Goal: Task Accomplishment & Management: Use online tool/utility

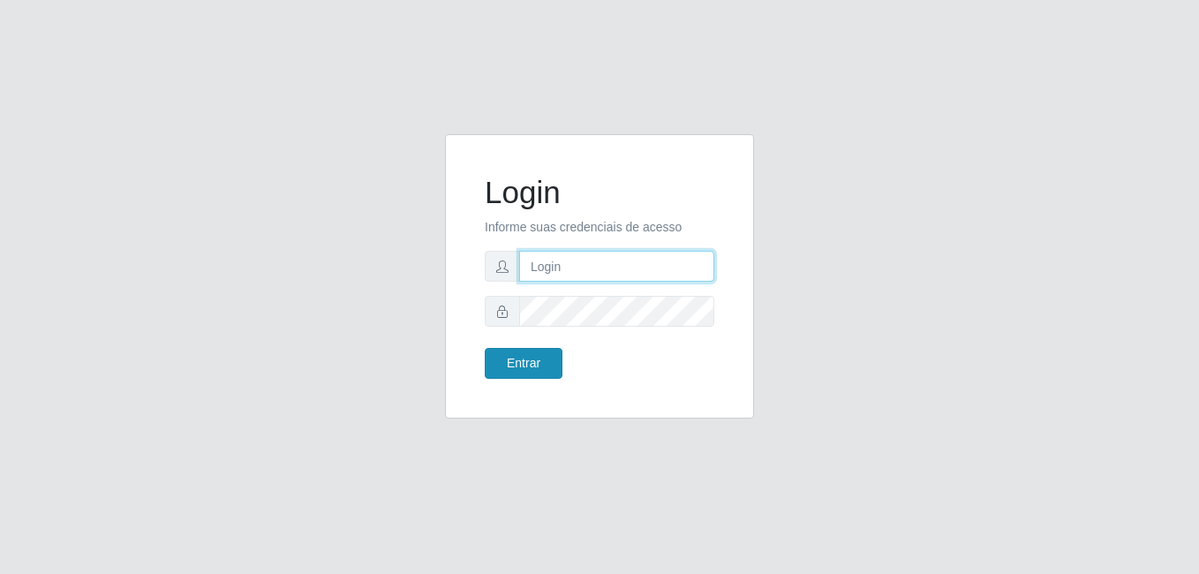
type input "Raissa@B9"
click at [522, 361] on button "Entrar" at bounding box center [524, 363] width 78 height 31
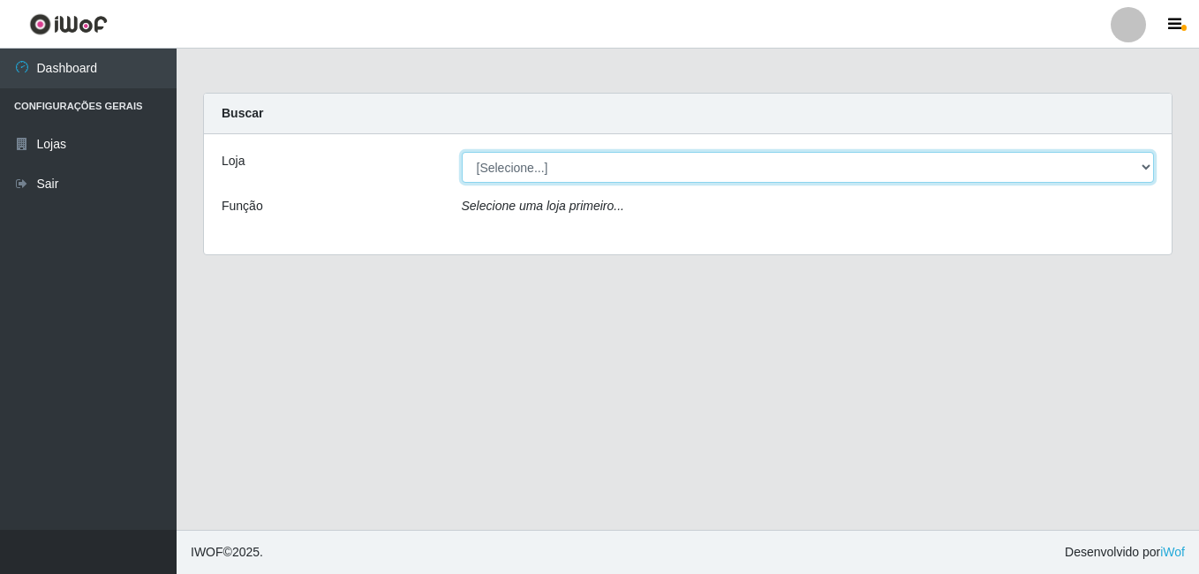
click at [505, 178] on select "[Selecione...] Bemais Supermercados - B9 Bessa" at bounding box center [808, 167] width 693 height 31
select select "410"
click at [462, 152] on select "[Selecione...] Bemais Supermercados - B9 Bessa" at bounding box center [808, 167] width 693 height 31
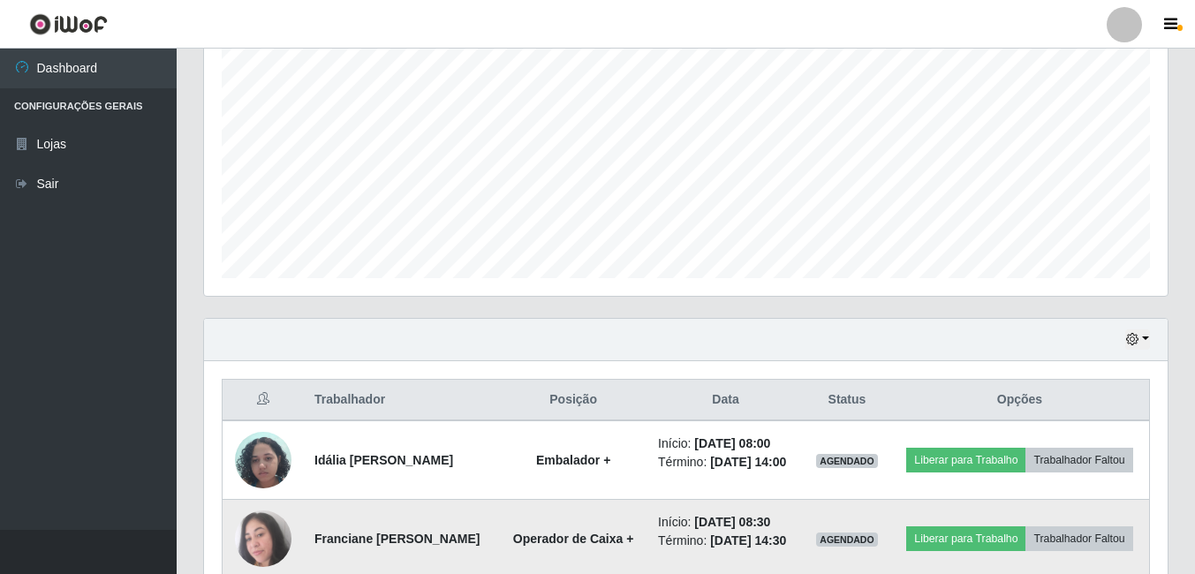
scroll to position [707, 0]
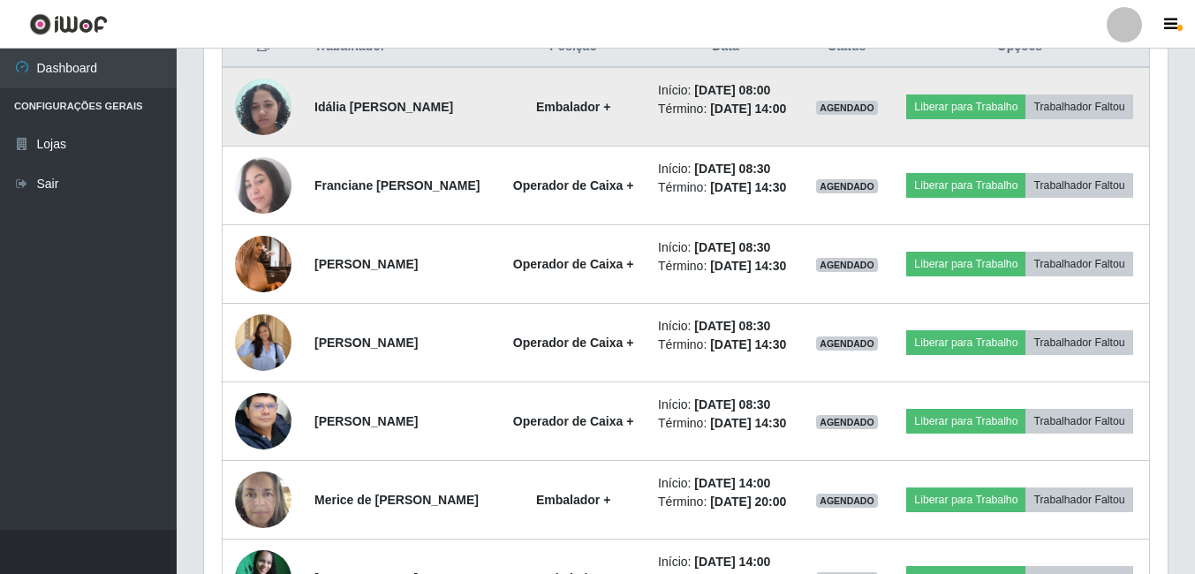
click at [255, 108] on img at bounding box center [263, 106] width 57 height 75
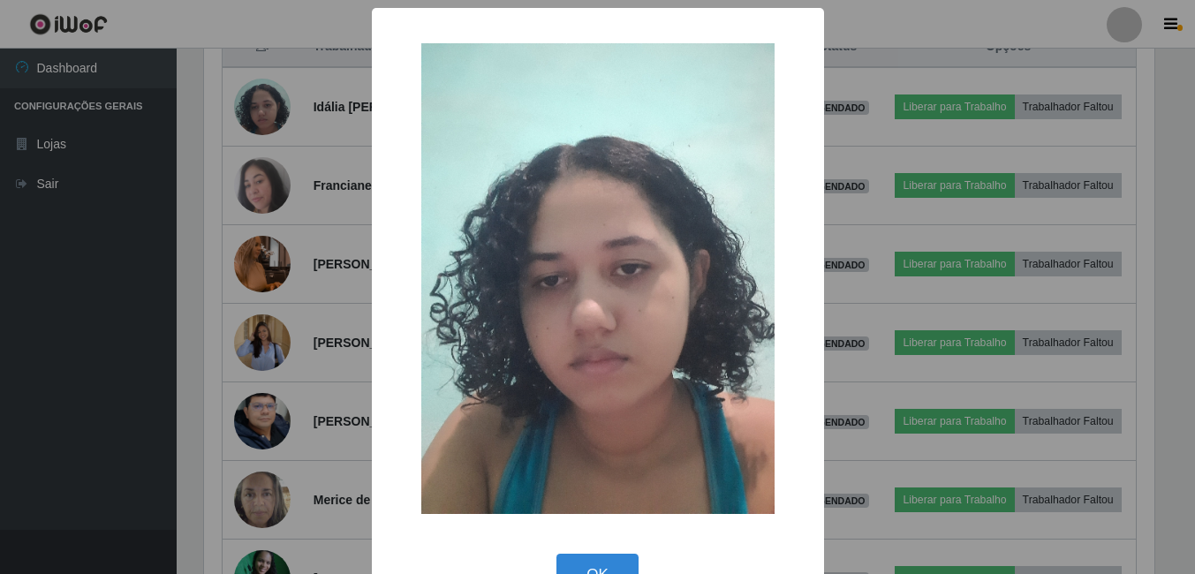
scroll to position [367, 955]
click at [165, 348] on div "× OK Cancel" at bounding box center [599, 287] width 1199 height 574
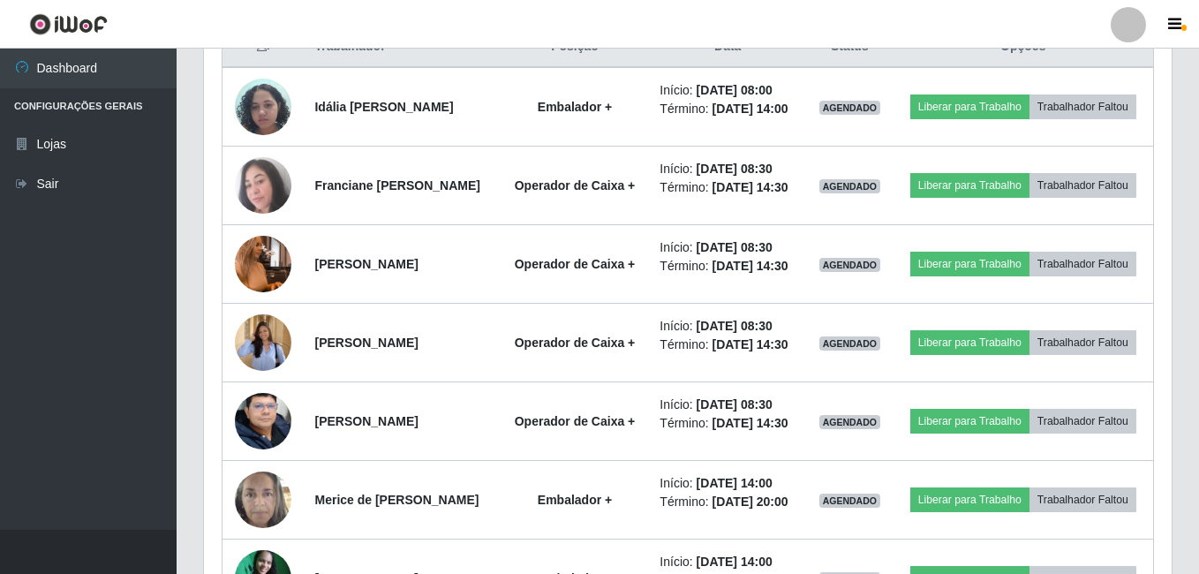
scroll to position [367, 964]
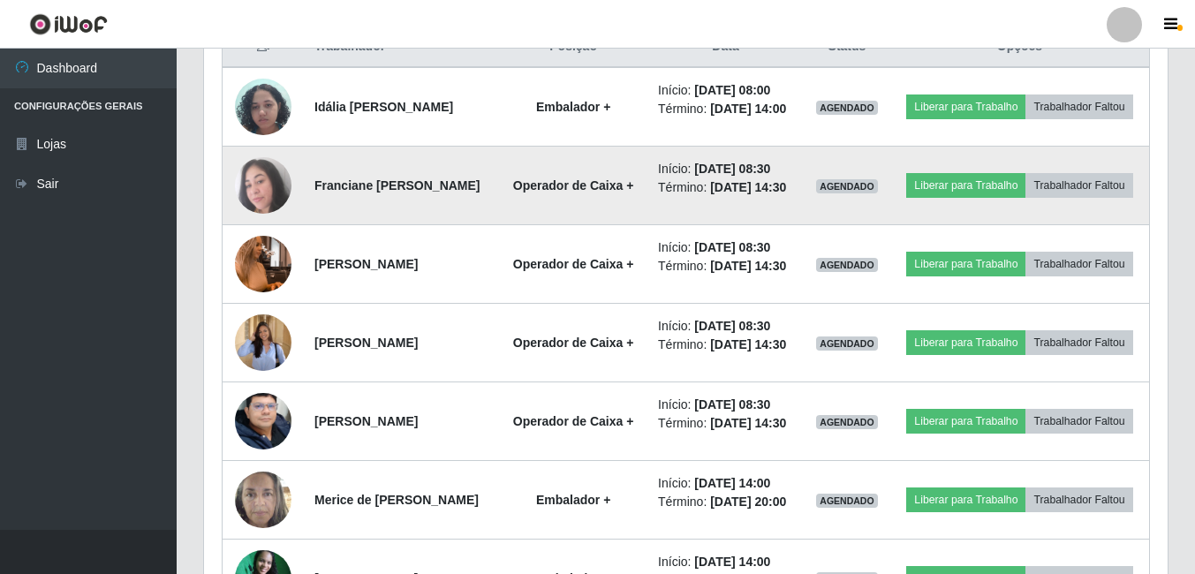
click at [259, 212] on img at bounding box center [263, 185] width 57 height 57
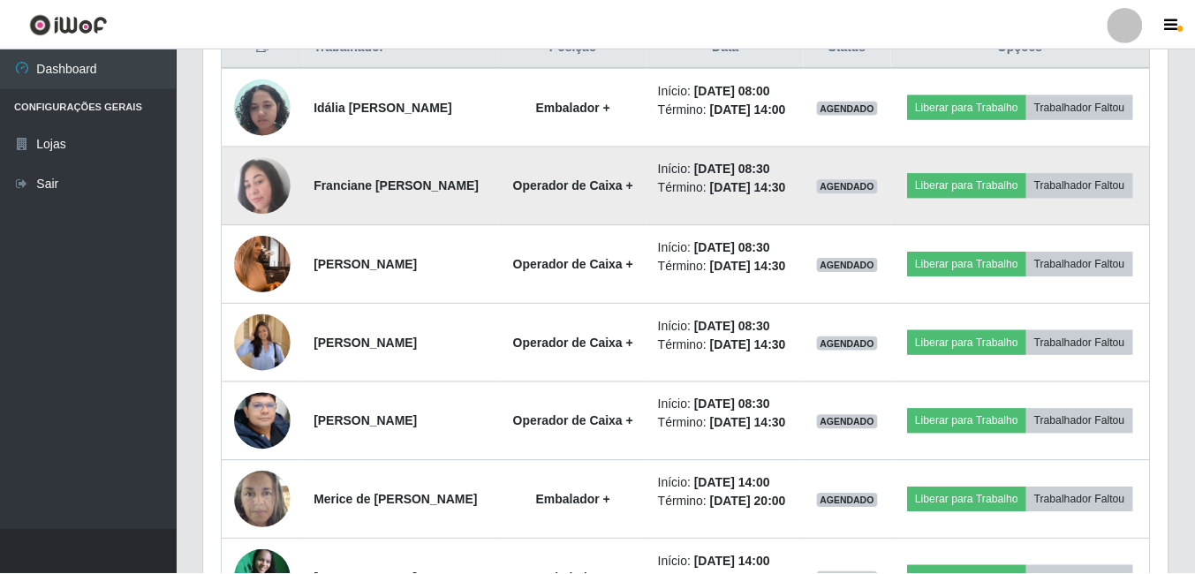
scroll to position [367, 955]
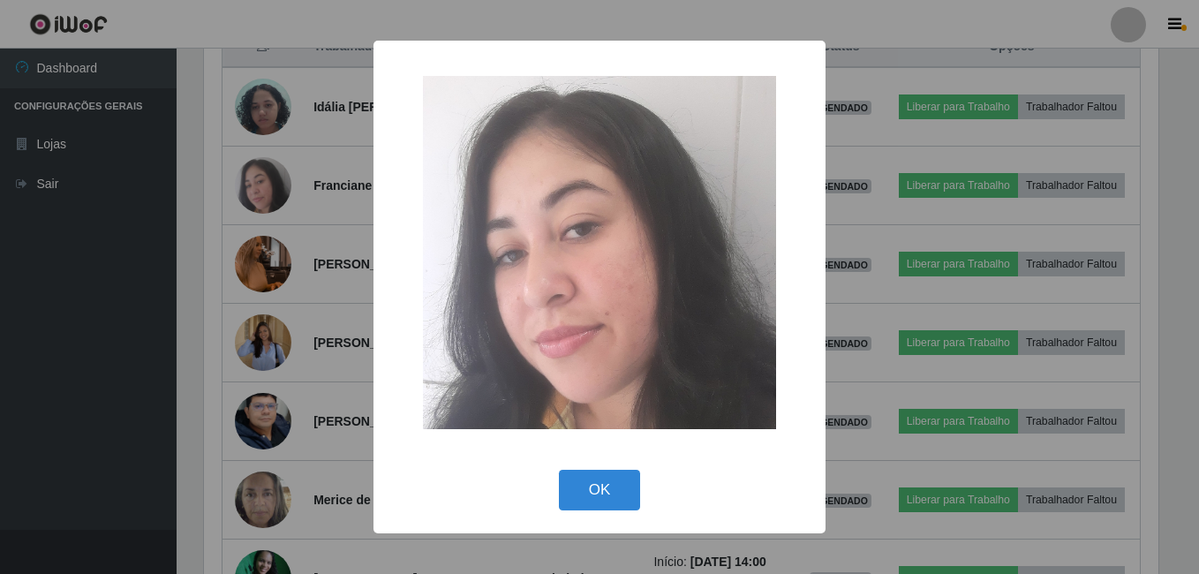
click at [109, 462] on div "× OK Cancel" at bounding box center [599, 287] width 1199 height 574
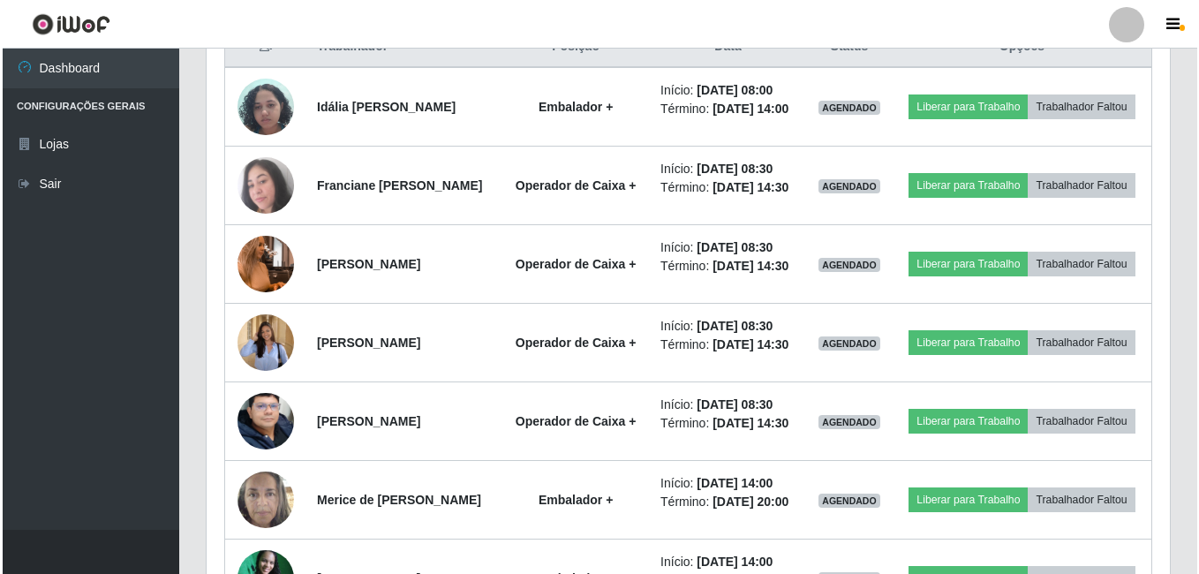
scroll to position [367, 964]
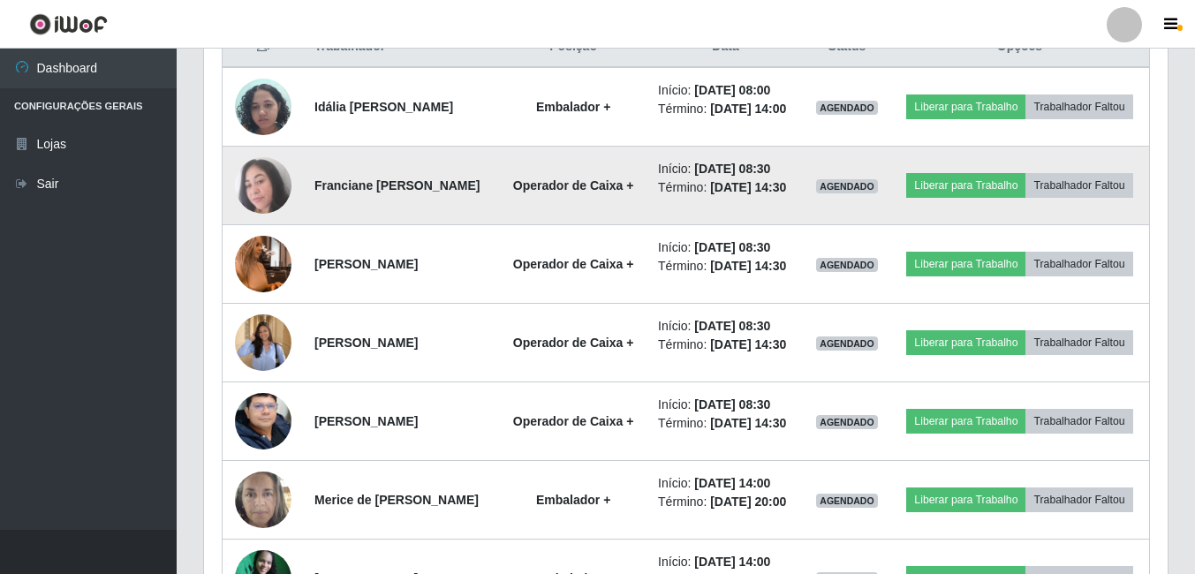
click at [252, 211] on img at bounding box center [263, 185] width 57 height 57
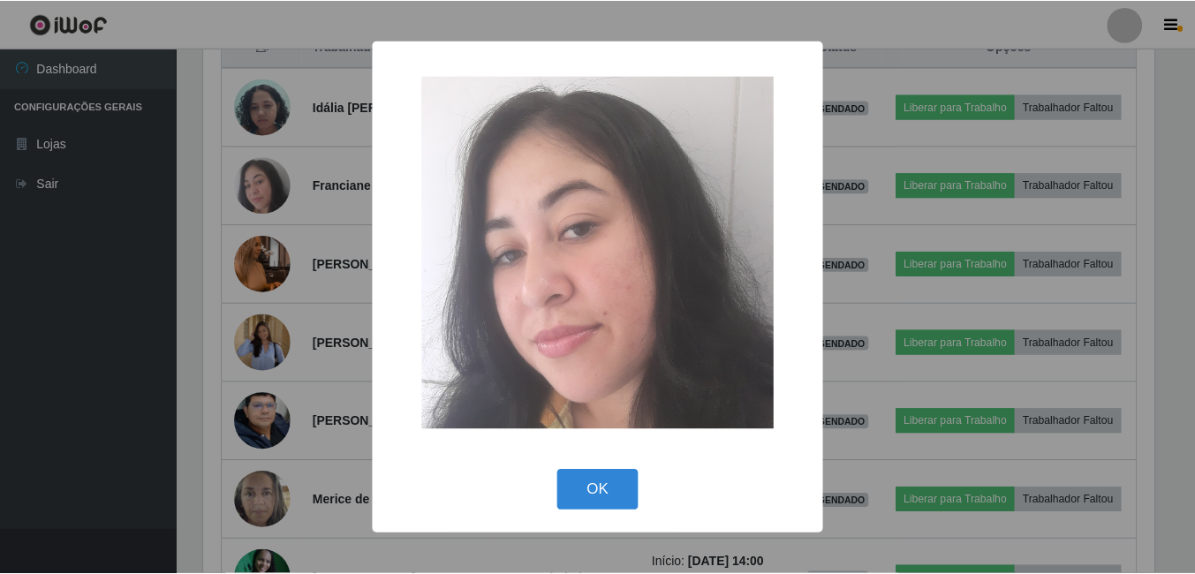
scroll to position [367, 955]
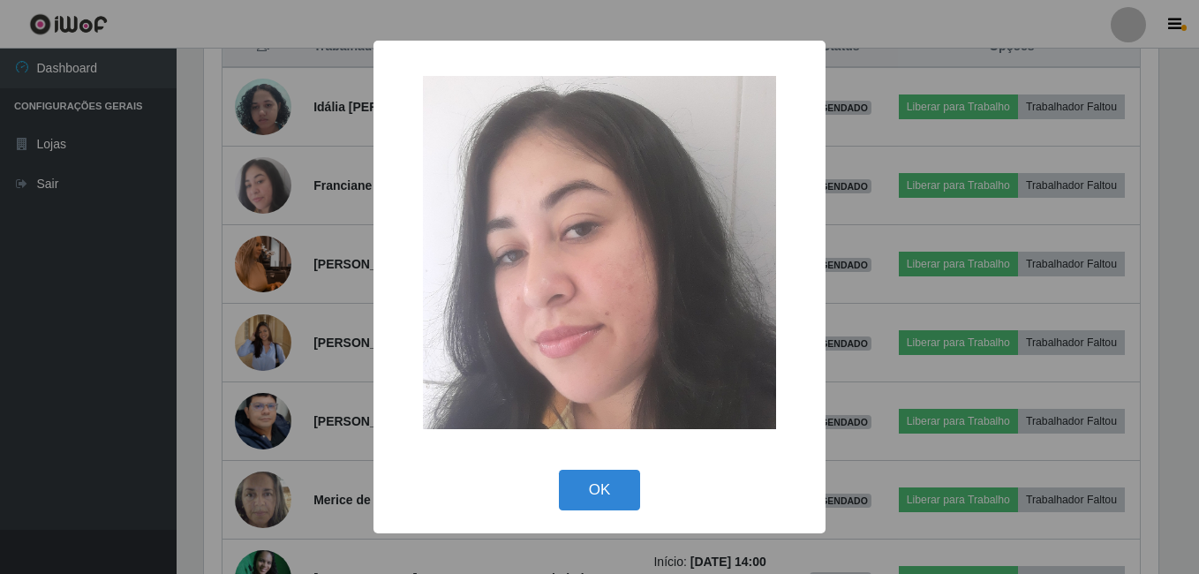
click at [193, 488] on div "× OK Cancel" at bounding box center [599, 287] width 1199 height 574
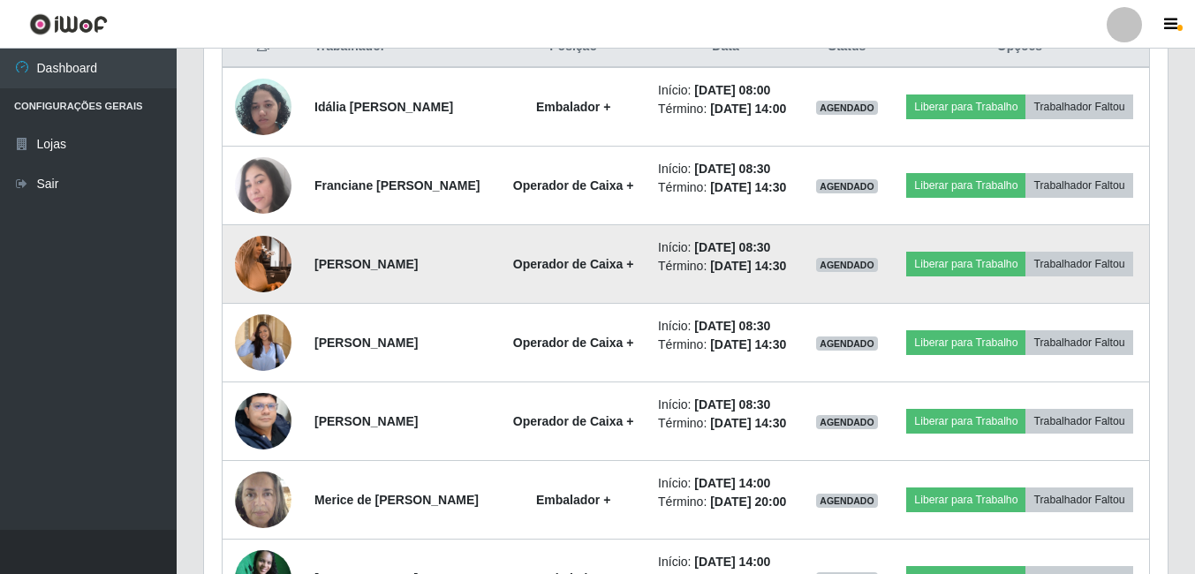
scroll to position [795, 0]
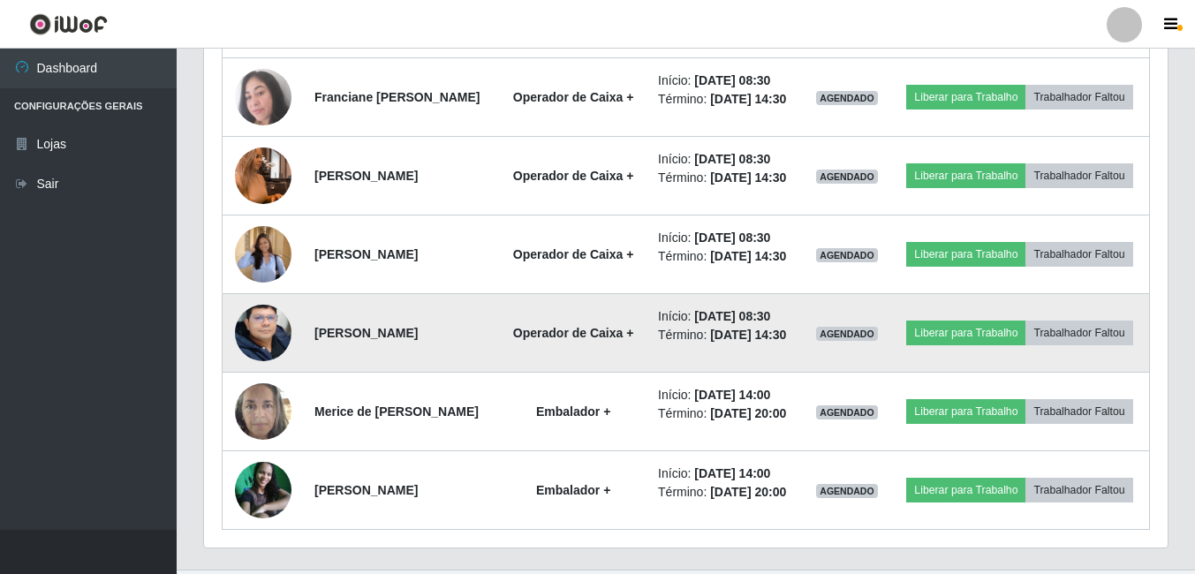
click at [266, 371] on img at bounding box center [263, 333] width 57 height 75
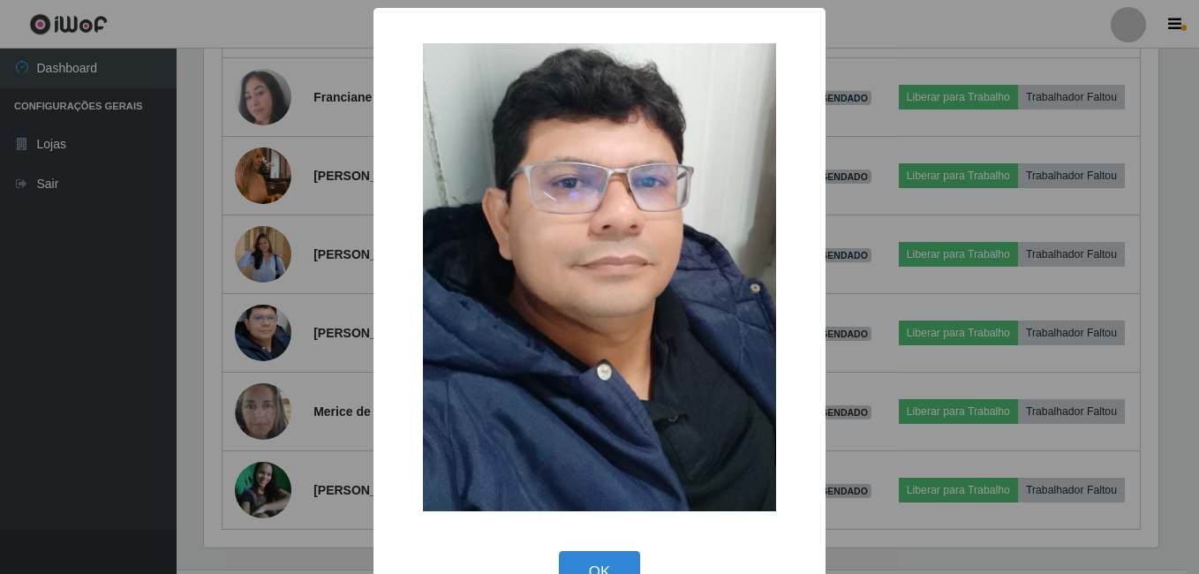
click at [153, 398] on div "× OK Cancel" at bounding box center [599, 287] width 1199 height 574
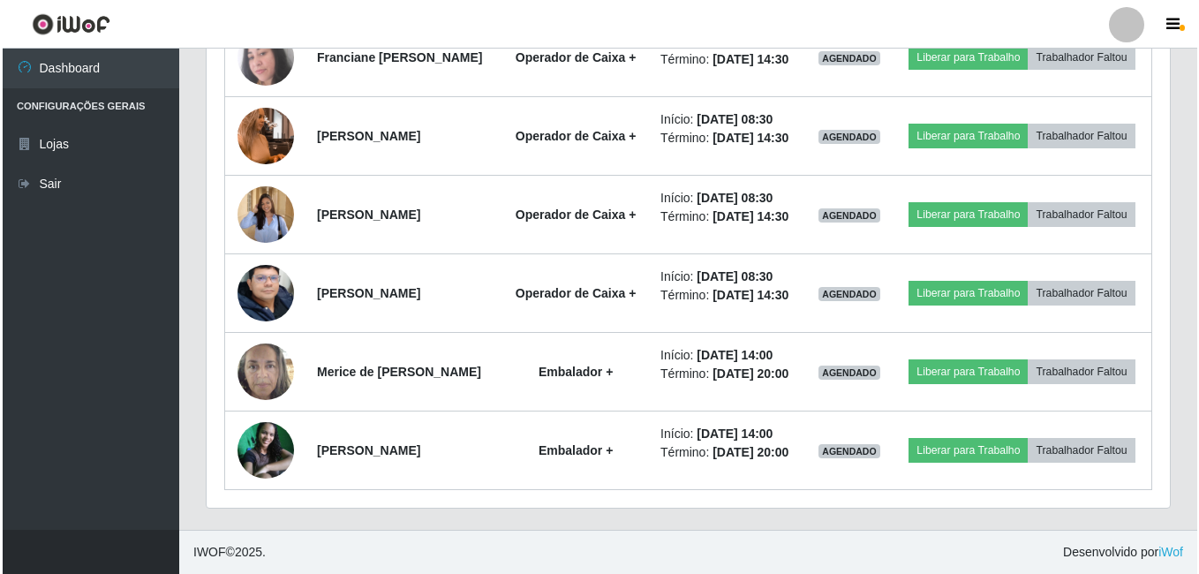
scroll to position [927, 0]
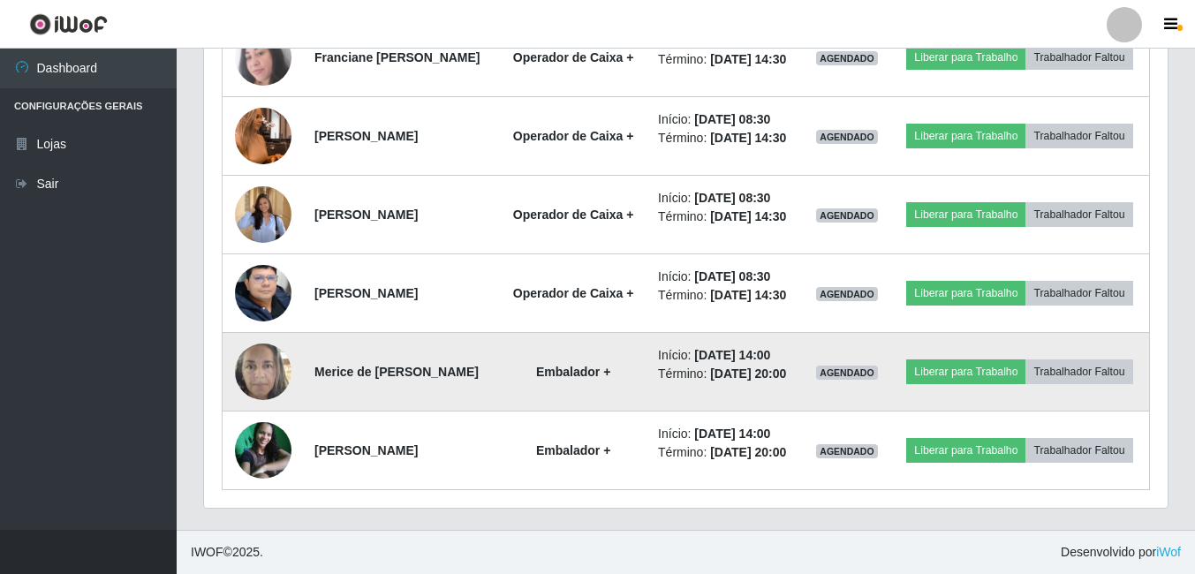
click at [250, 351] on img at bounding box center [263, 371] width 57 height 75
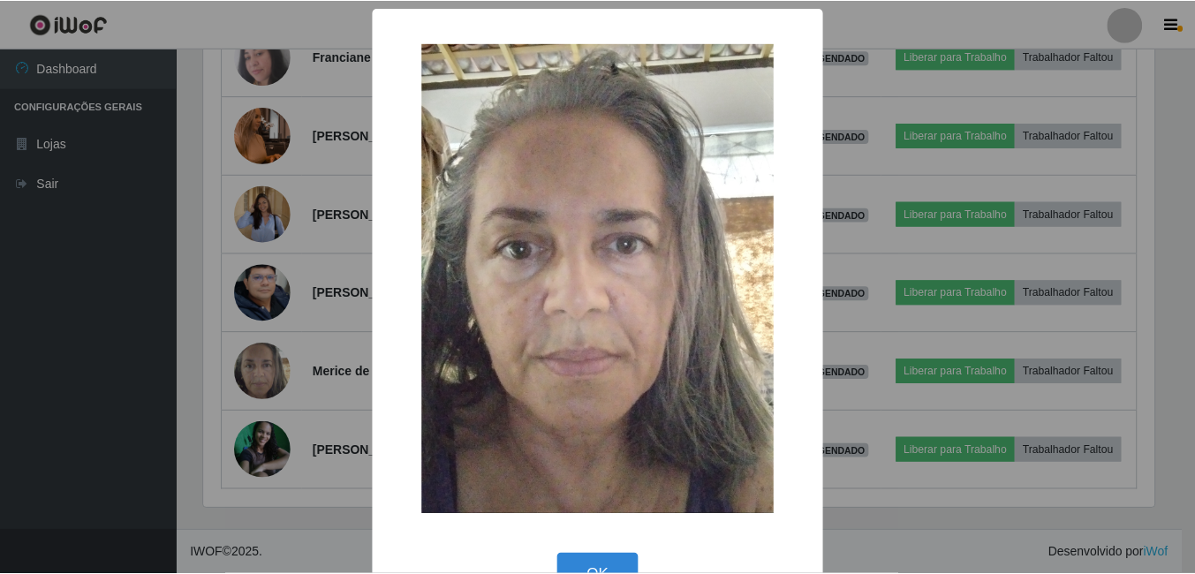
scroll to position [367, 955]
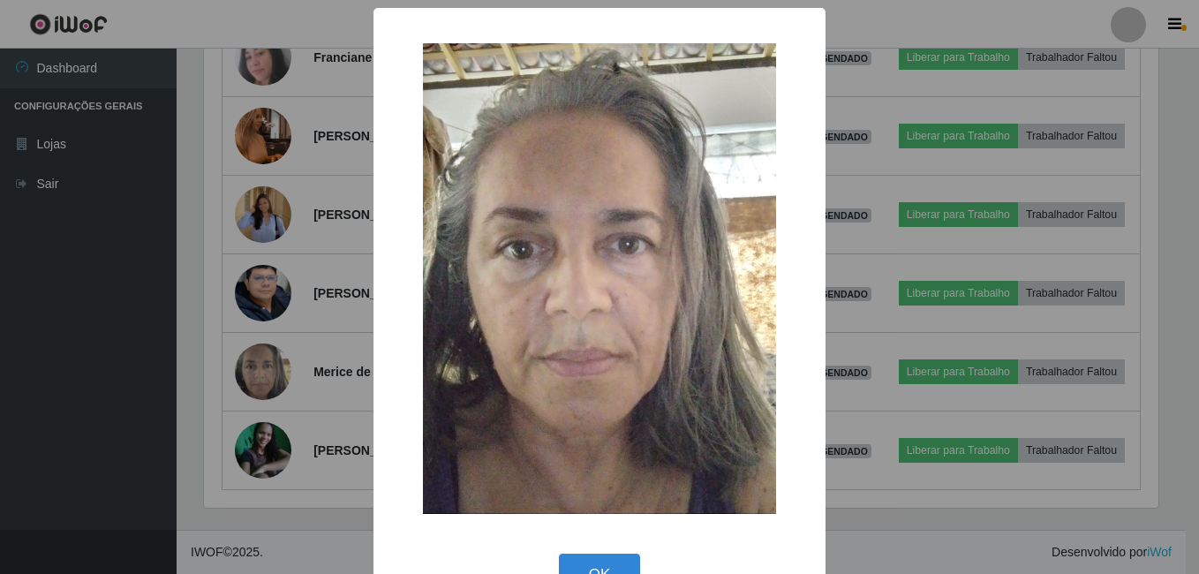
click at [182, 371] on div "× OK Cancel" at bounding box center [599, 287] width 1199 height 574
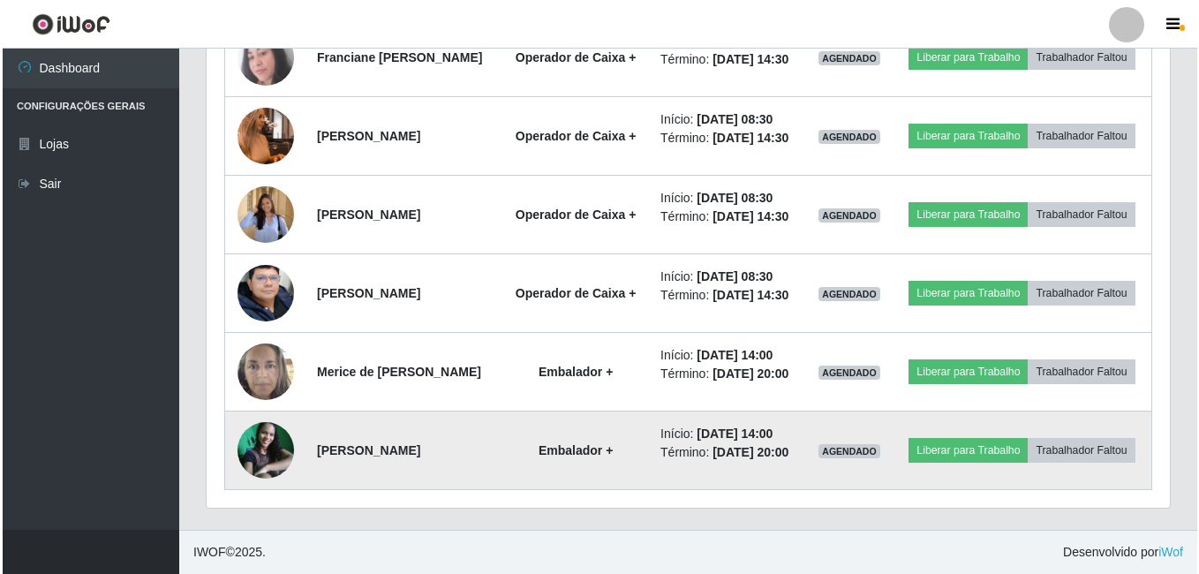
scroll to position [367, 964]
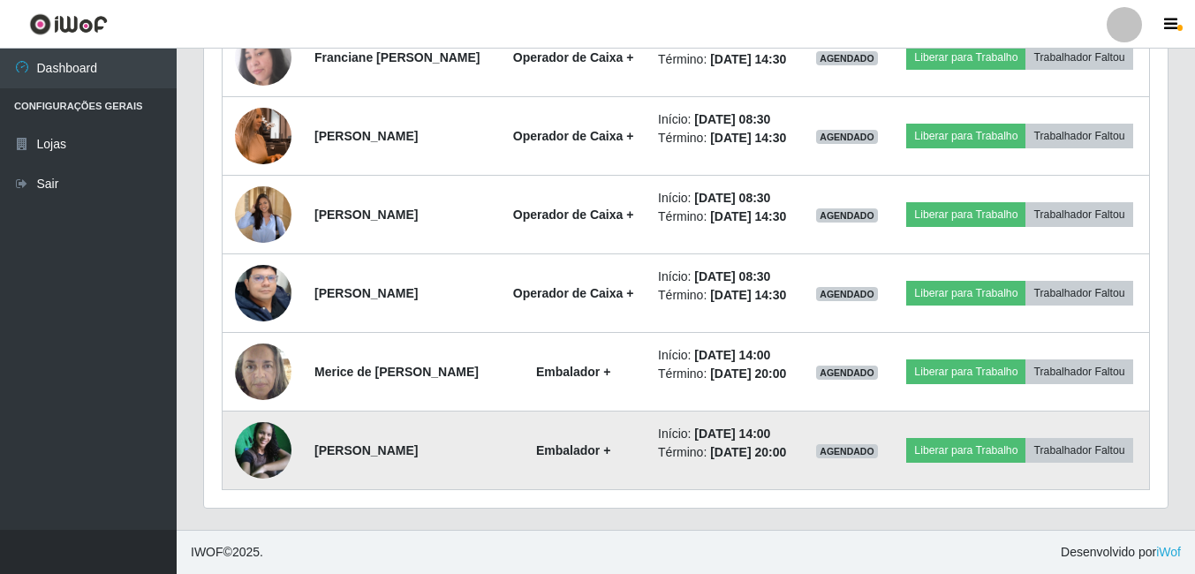
click at [250, 451] on img at bounding box center [263, 450] width 57 height 57
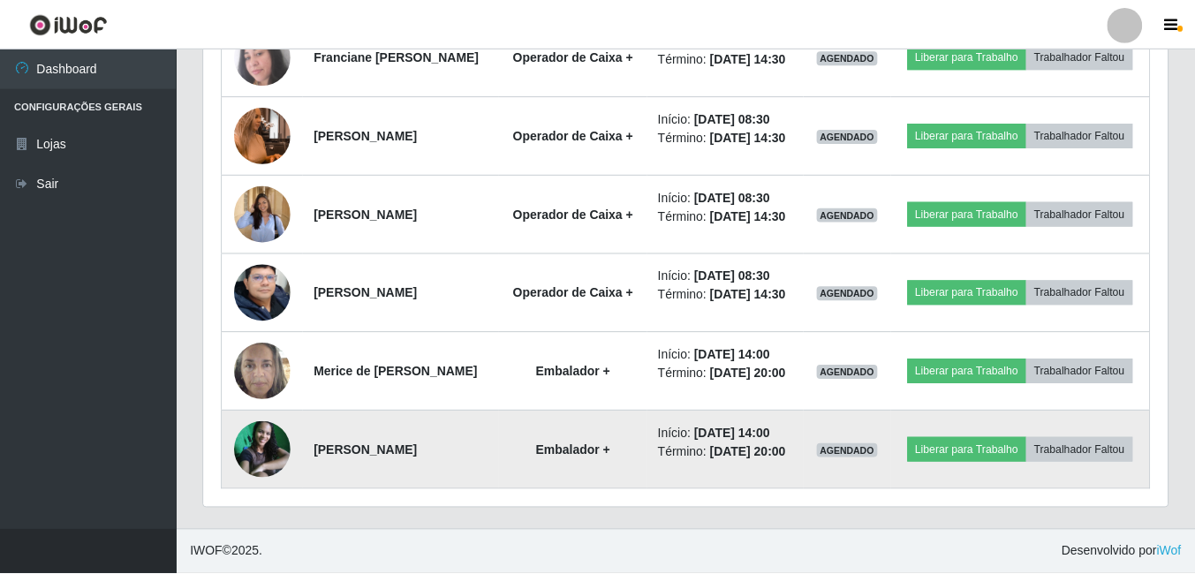
scroll to position [367, 955]
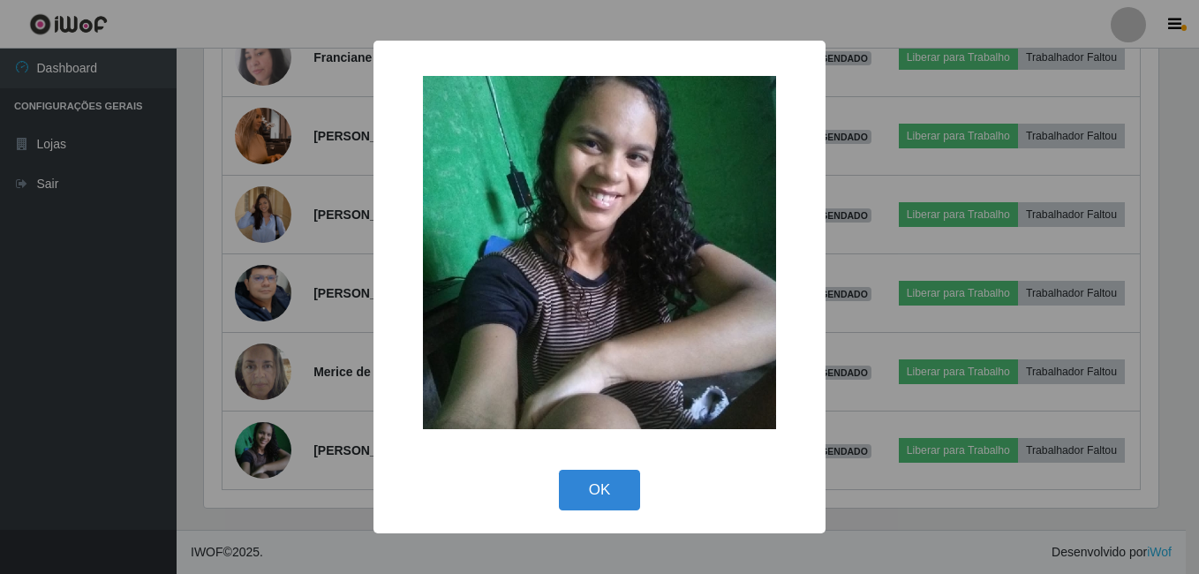
click at [187, 415] on div "× OK Cancel" at bounding box center [599, 287] width 1199 height 574
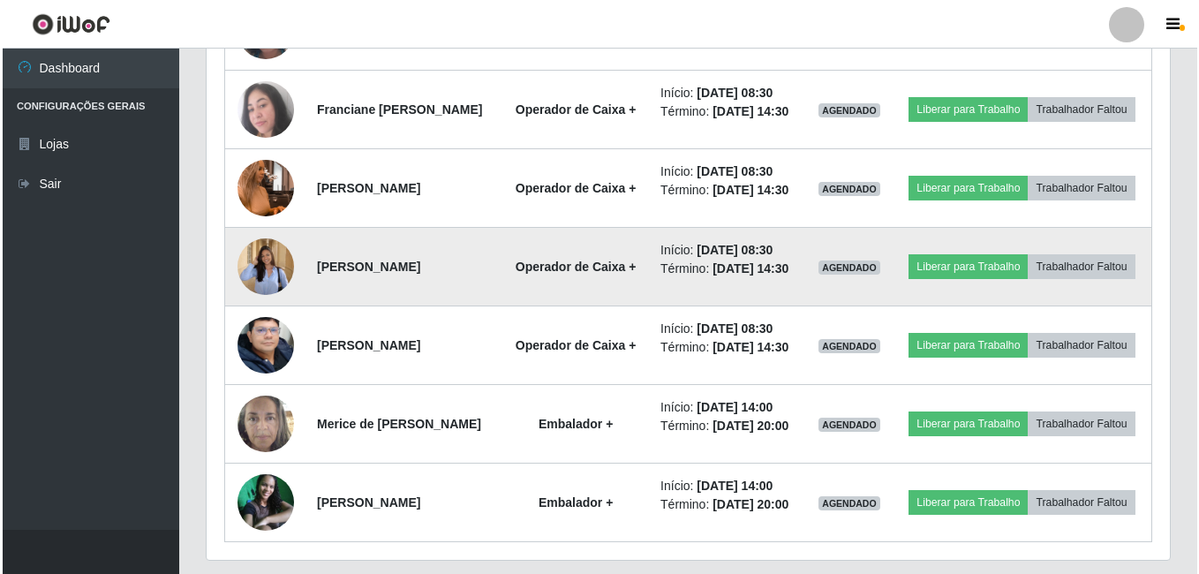
scroll to position [662, 0]
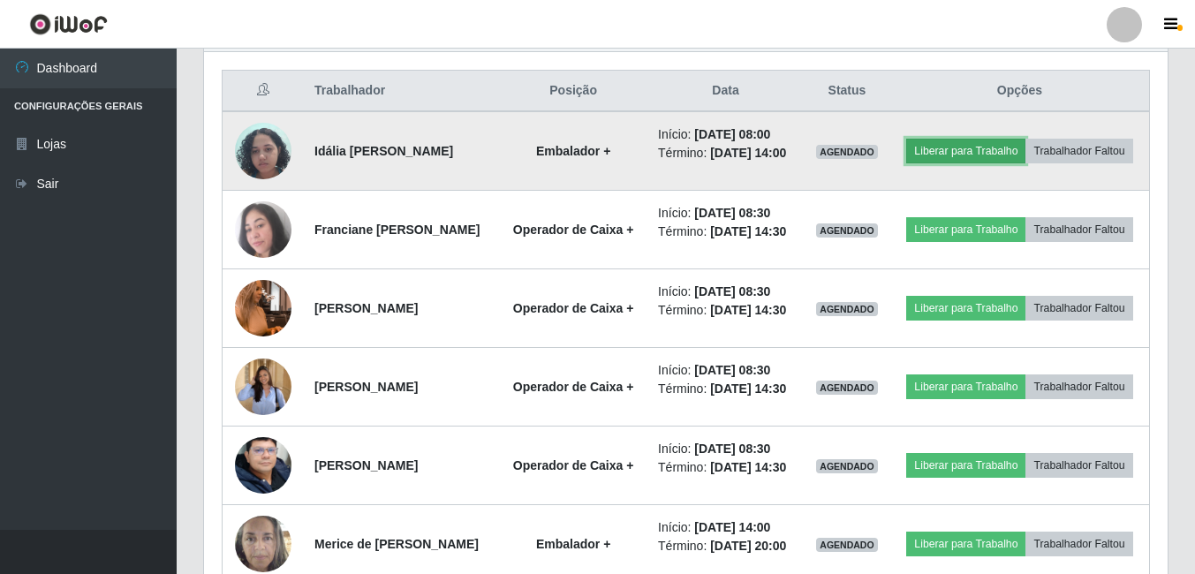
click at [1020, 140] on button "Liberar para Trabalho" at bounding box center [965, 151] width 119 height 25
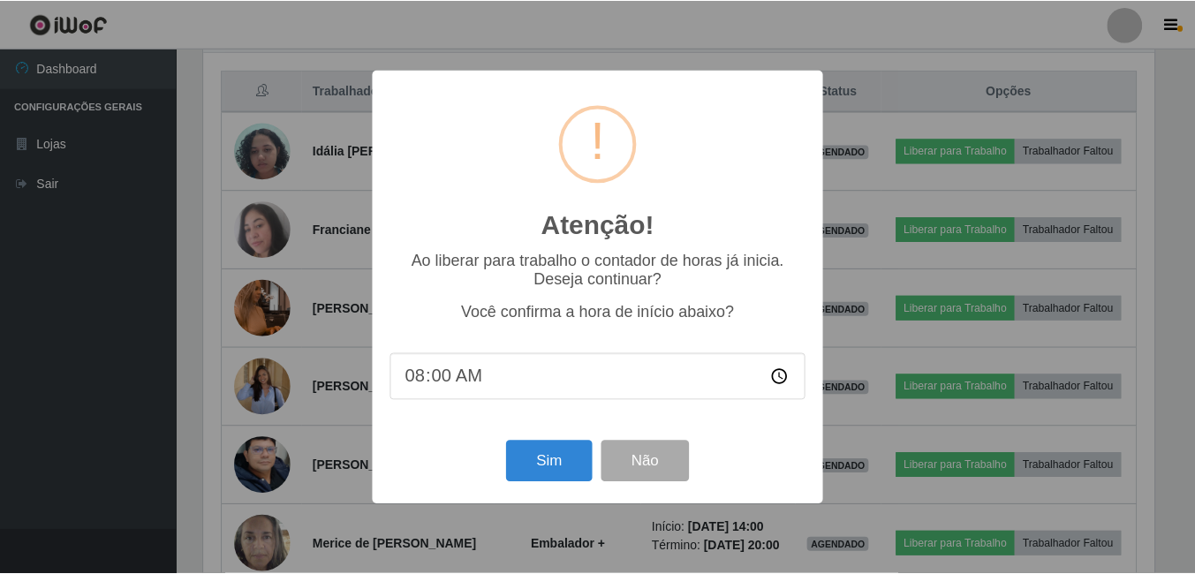
scroll to position [367, 955]
click at [537, 461] on button "Sim" at bounding box center [551, 462] width 86 height 42
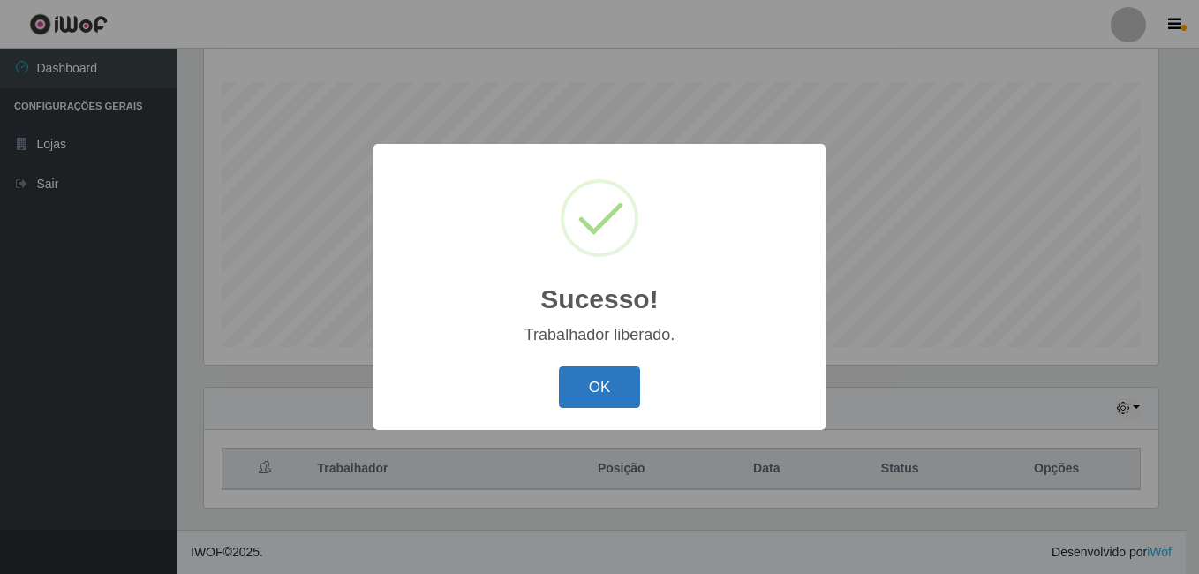
click at [592, 375] on button "OK" at bounding box center [600, 388] width 82 height 42
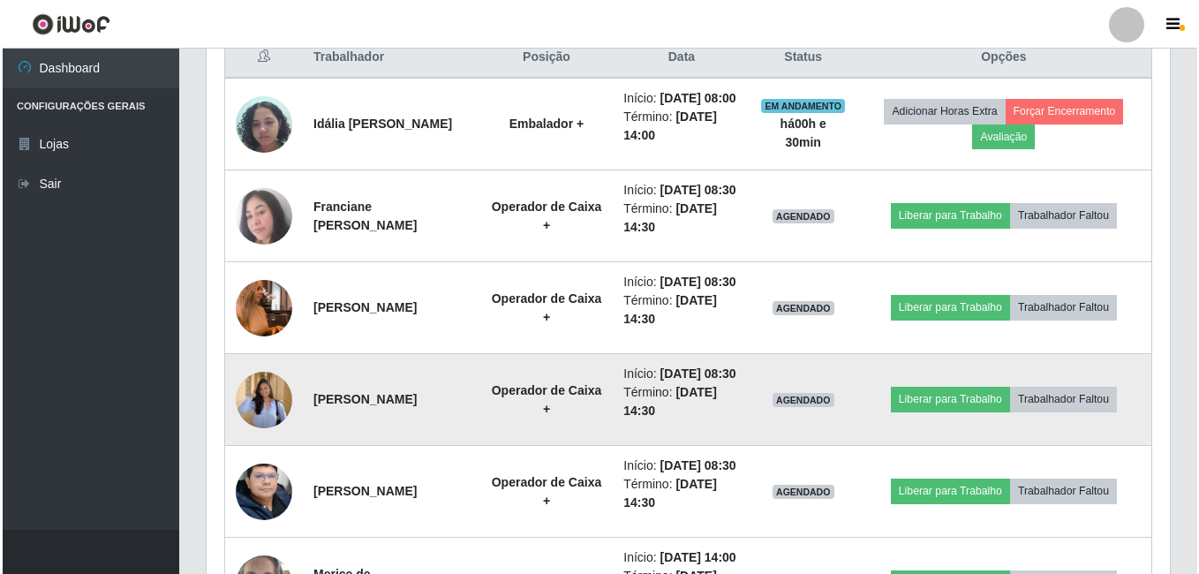
scroll to position [726, 0]
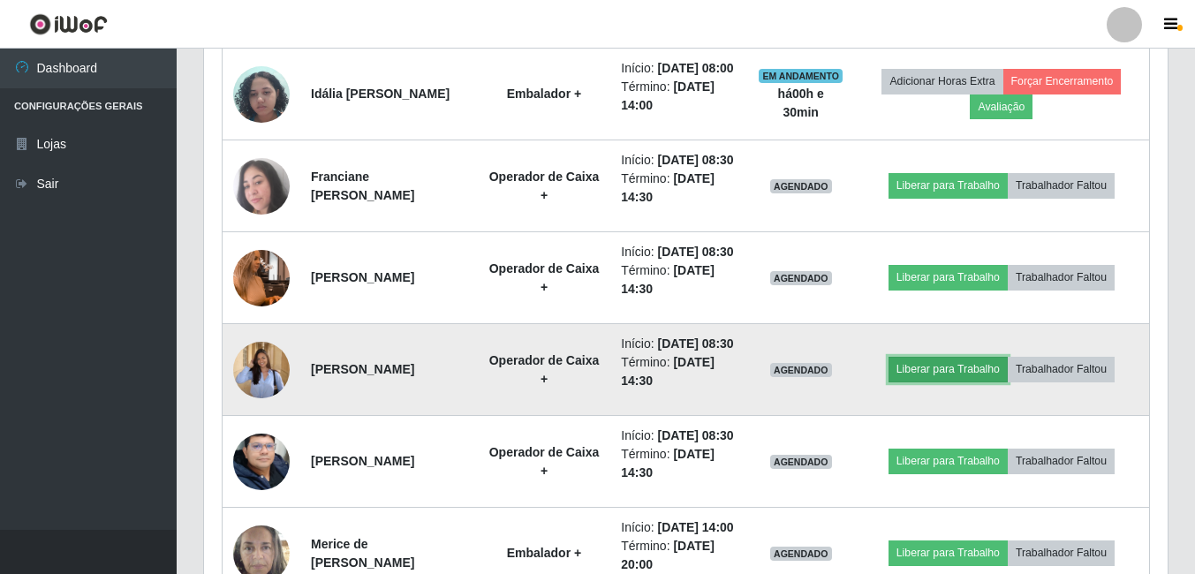
click at [944, 382] on button "Liberar para Trabalho" at bounding box center [947, 369] width 119 height 25
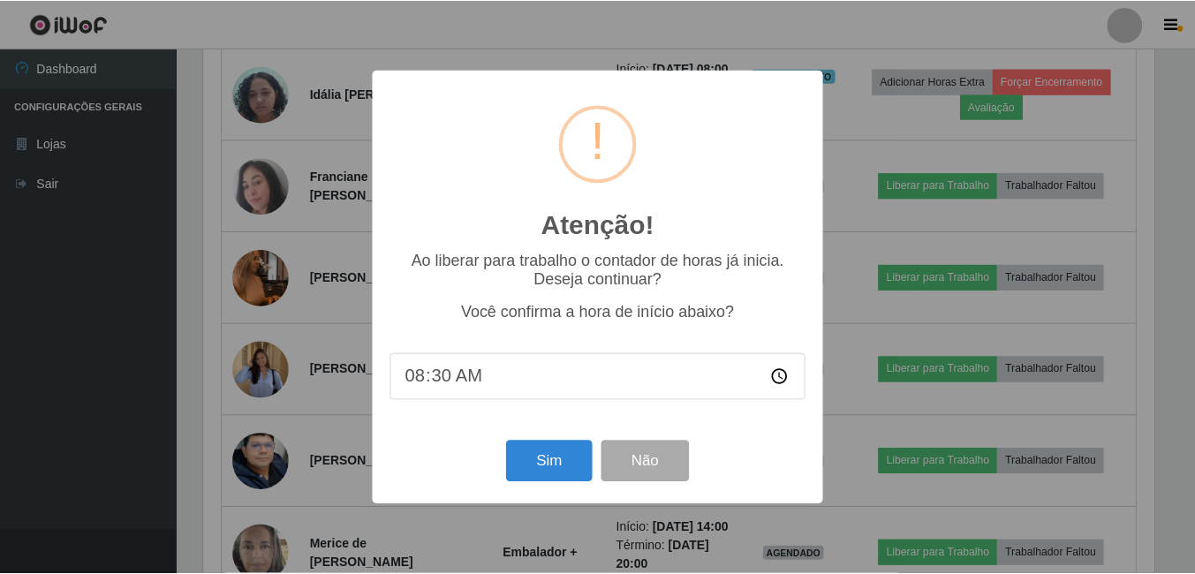
scroll to position [367, 955]
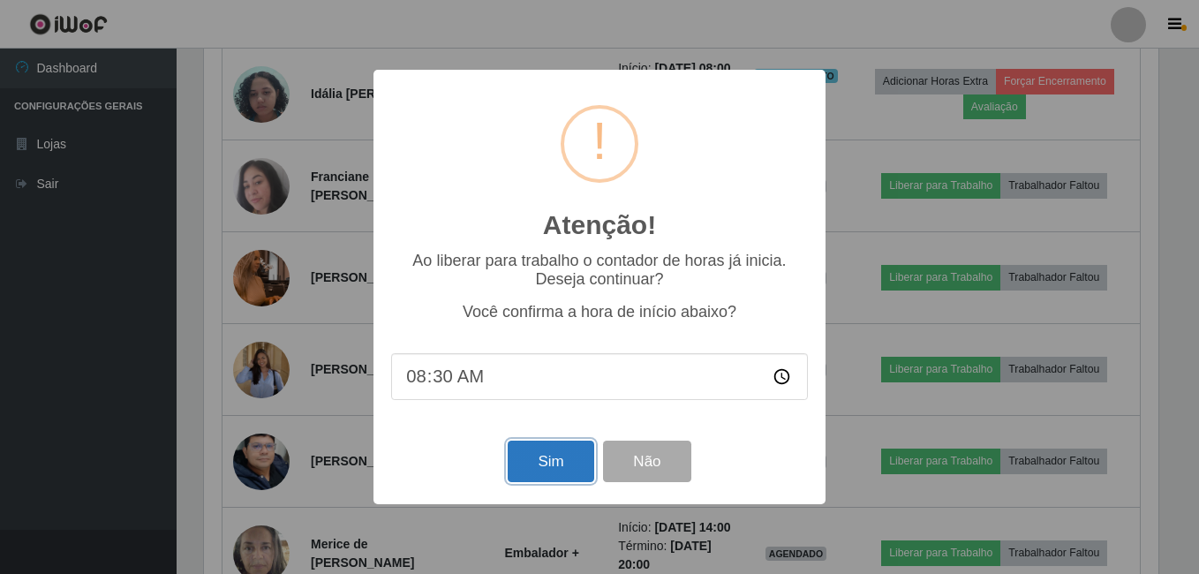
click at [576, 459] on button "Sim" at bounding box center [551, 462] width 86 height 42
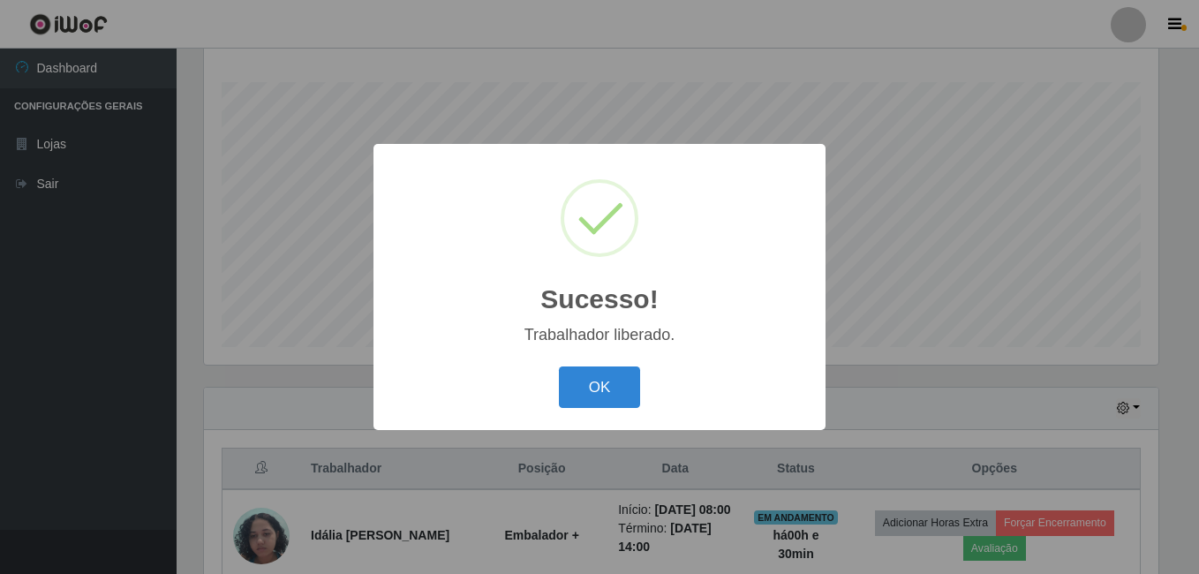
click at [583, 366] on div "Sucesso! × Trabalhador liberado. OK Cancel" at bounding box center [600, 287] width 452 height 286
click at [614, 381] on button "OK" at bounding box center [600, 388] width 82 height 42
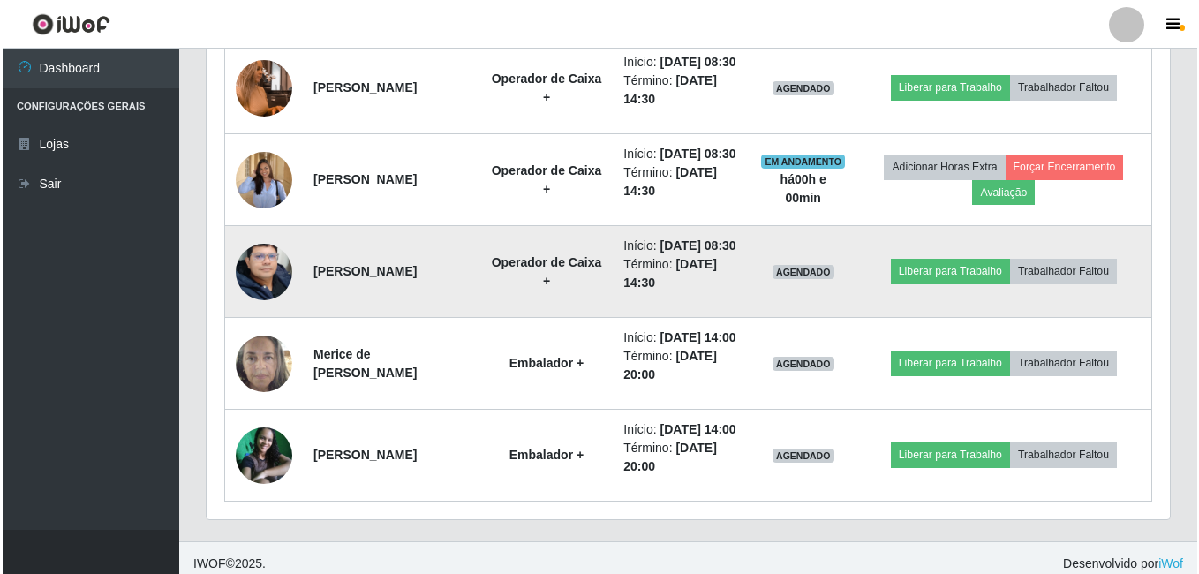
scroll to position [991, 0]
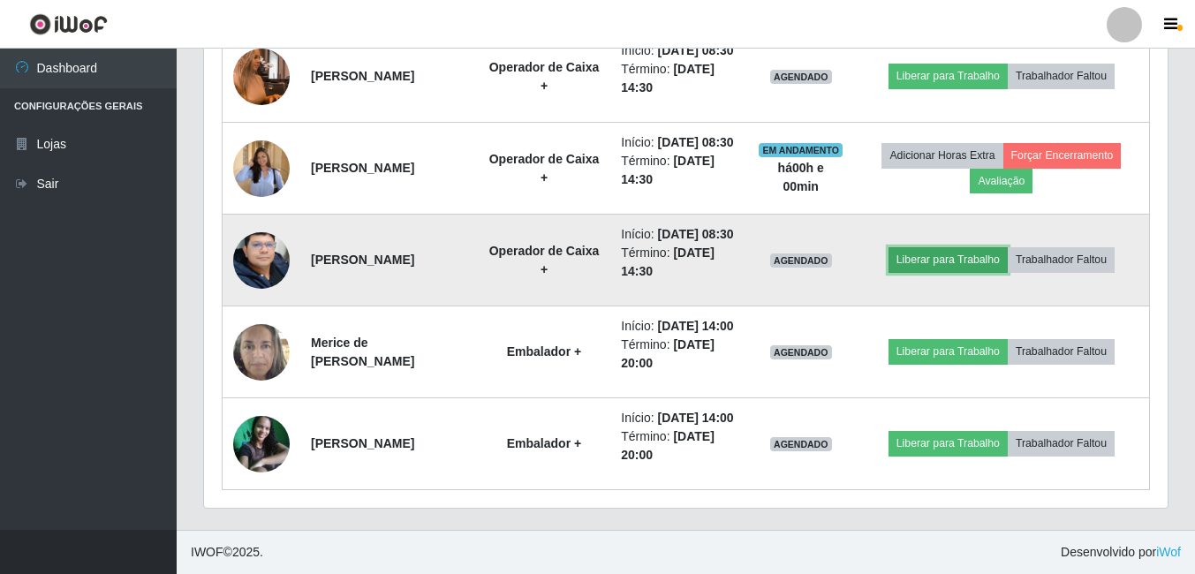
click at [935, 272] on button "Liberar para Trabalho" at bounding box center [947, 259] width 119 height 25
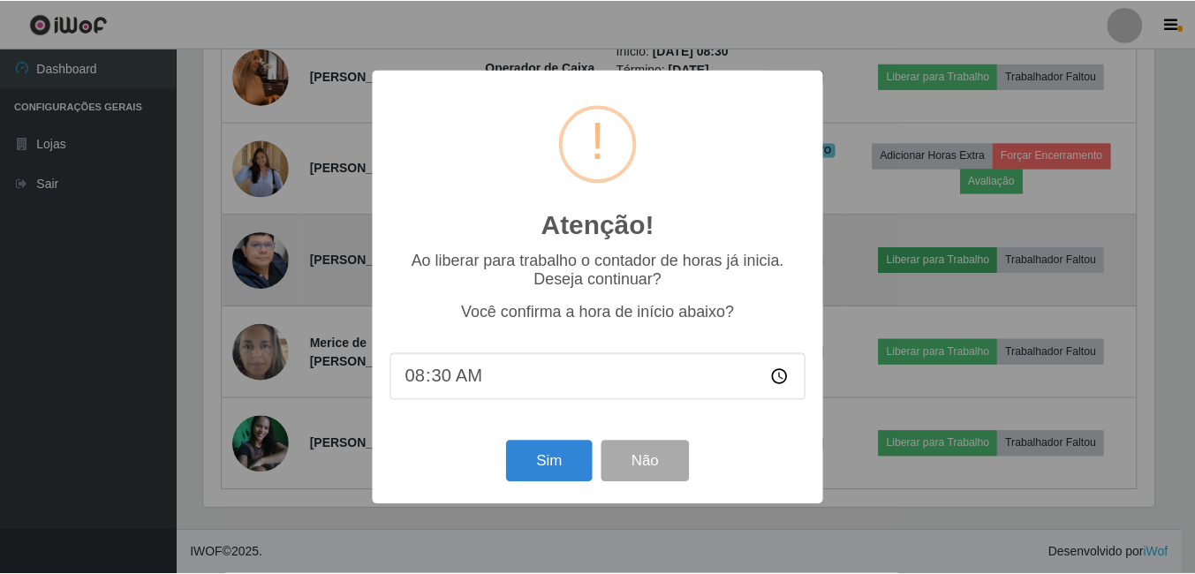
scroll to position [367, 955]
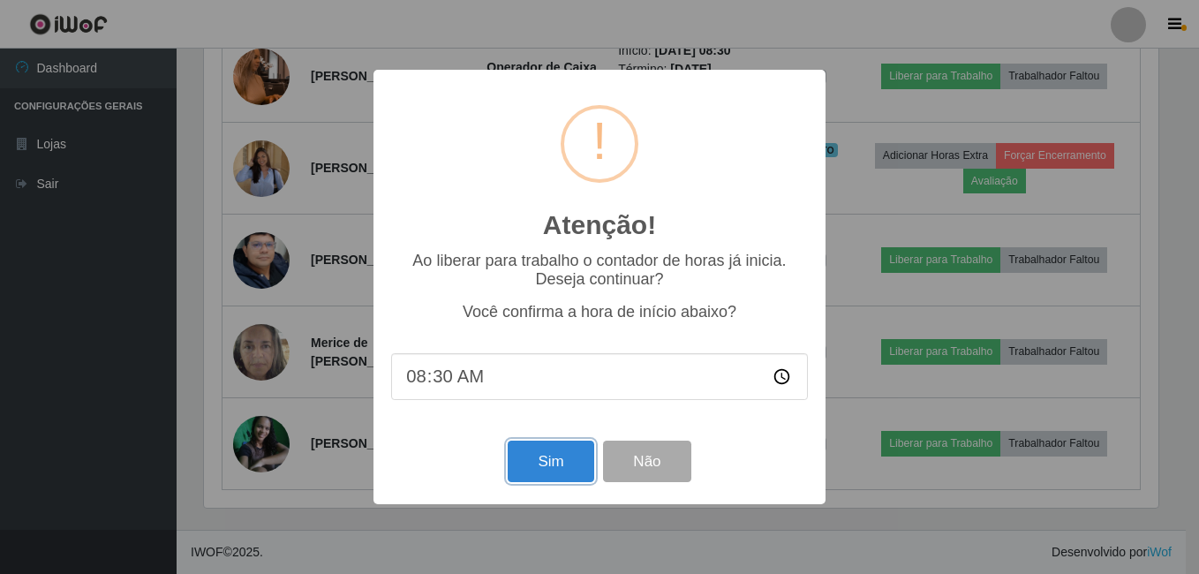
click at [566, 451] on button "Sim" at bounding box center [551, 462] width 86 height 42
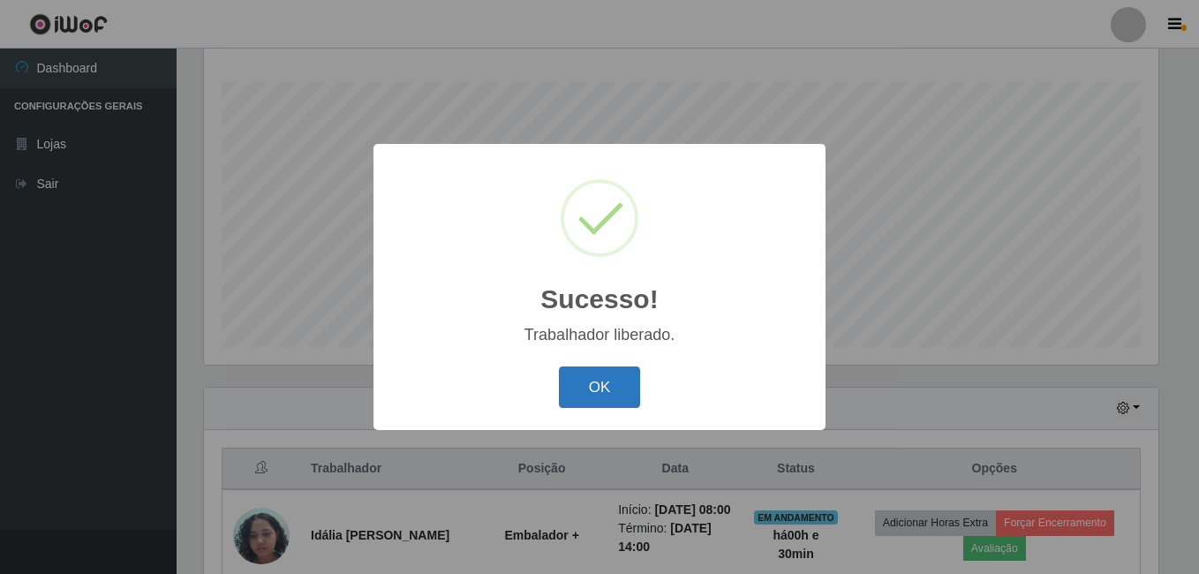
click at [601, 401] on button "OK" at bounding box center [600, 388] width 82 height 42
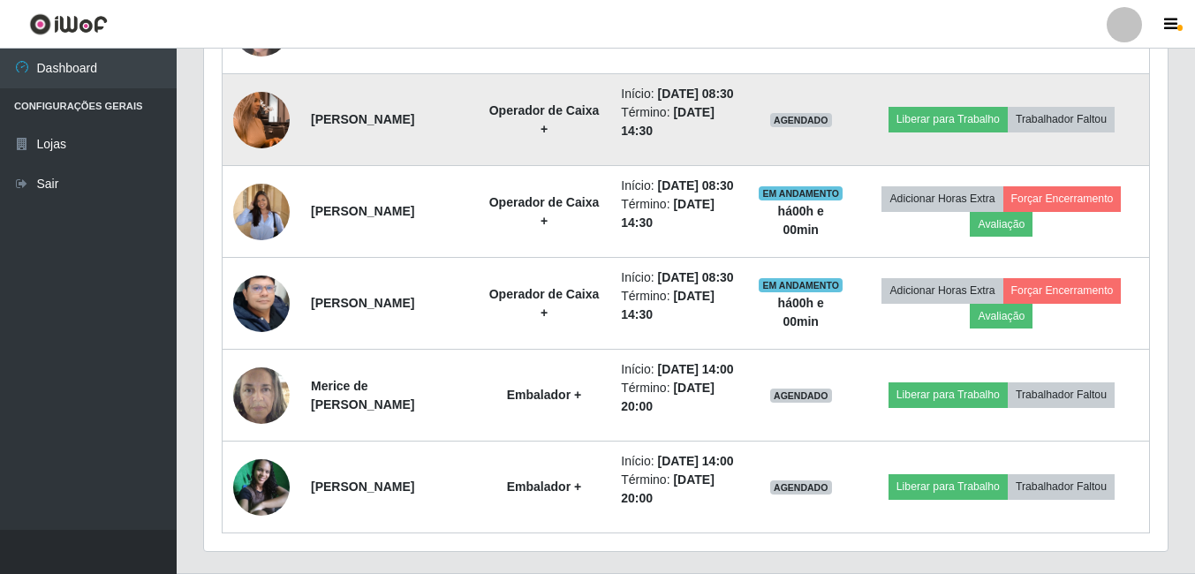
scroll to position [903, 0]
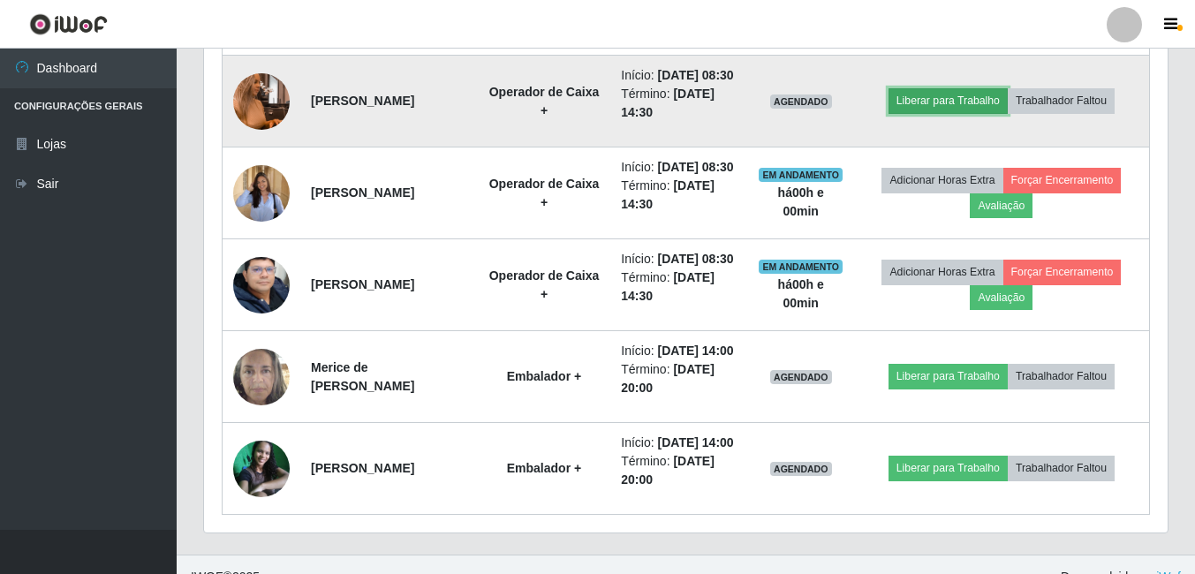
click at [977, 113] on button "Liberar para Trabalho" at bounding box center [947, 100] width 119 height 25
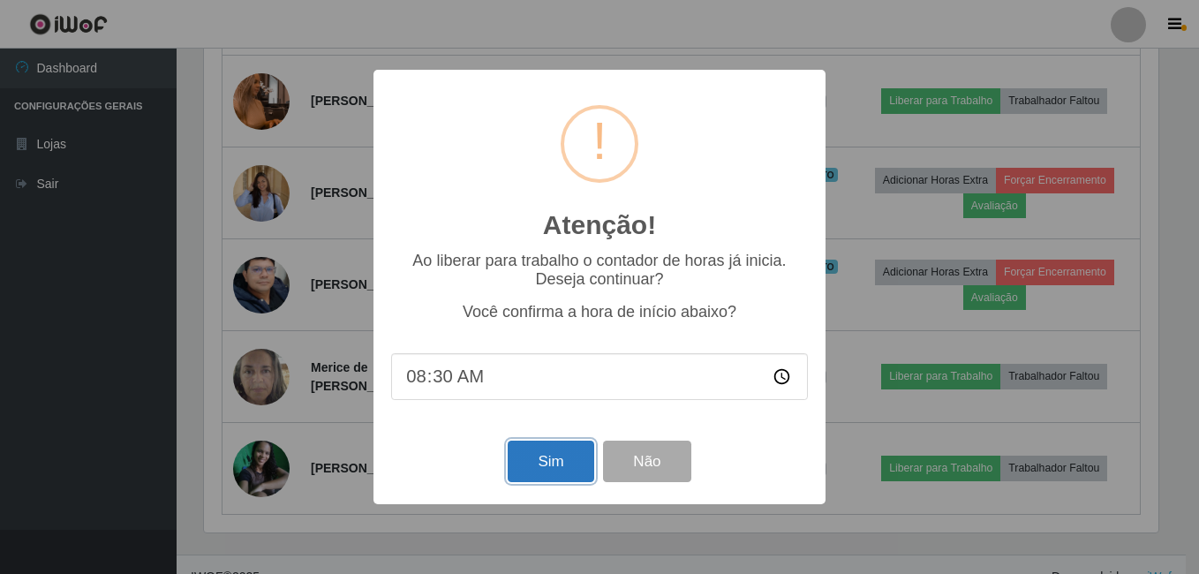
click at [546, 464] on button "Sim" at bounding box center [551, 462] width 86 height 42
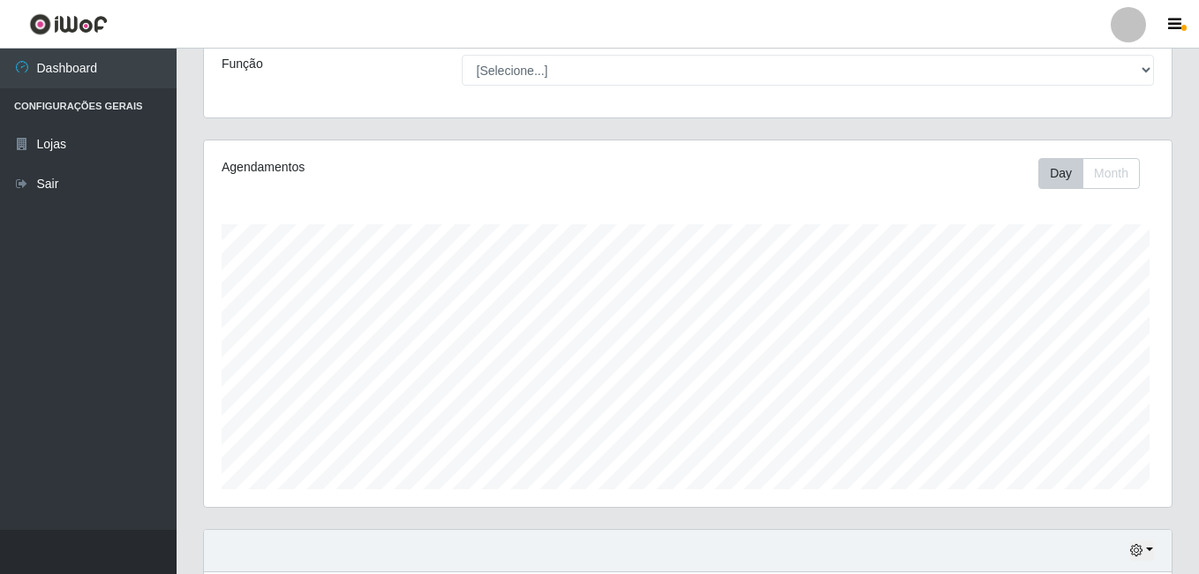
scroll to position [0, 0]
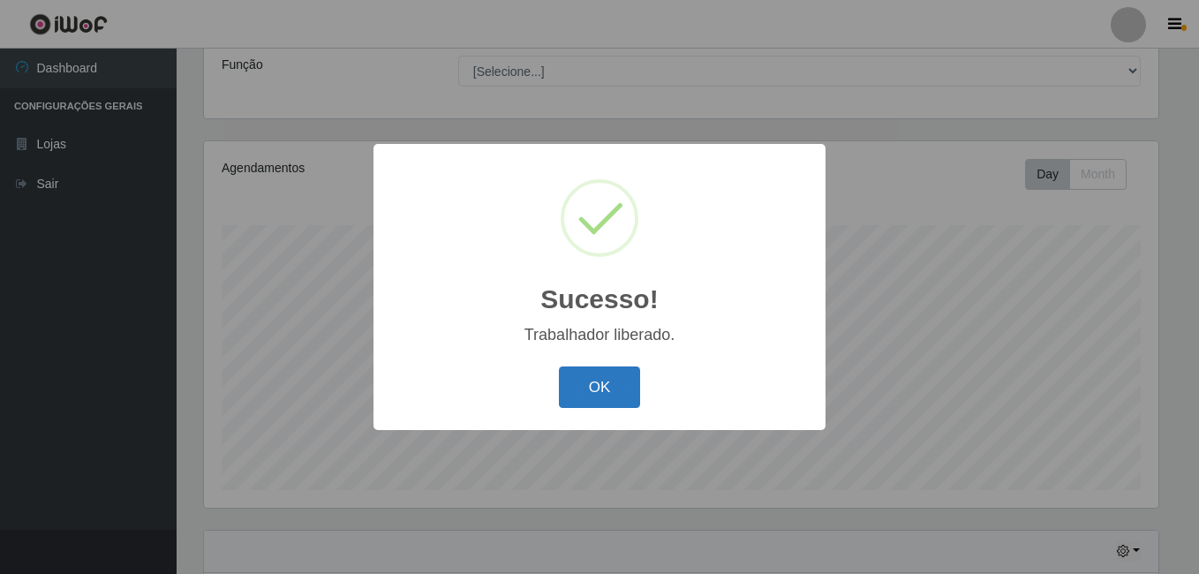
click at [626, 389] on button "OK" at bounding box center [600, 388] width 82 height 42
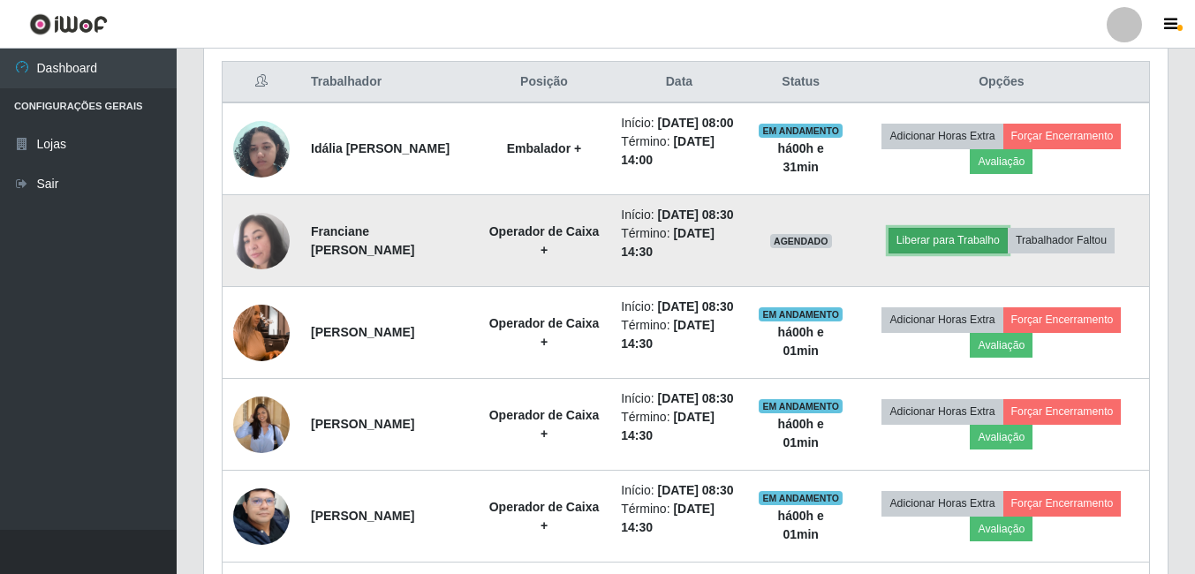
click at [926, 253] on button "Liberar para Trabalho" at bounding box center [947, 240] width 119 height 25
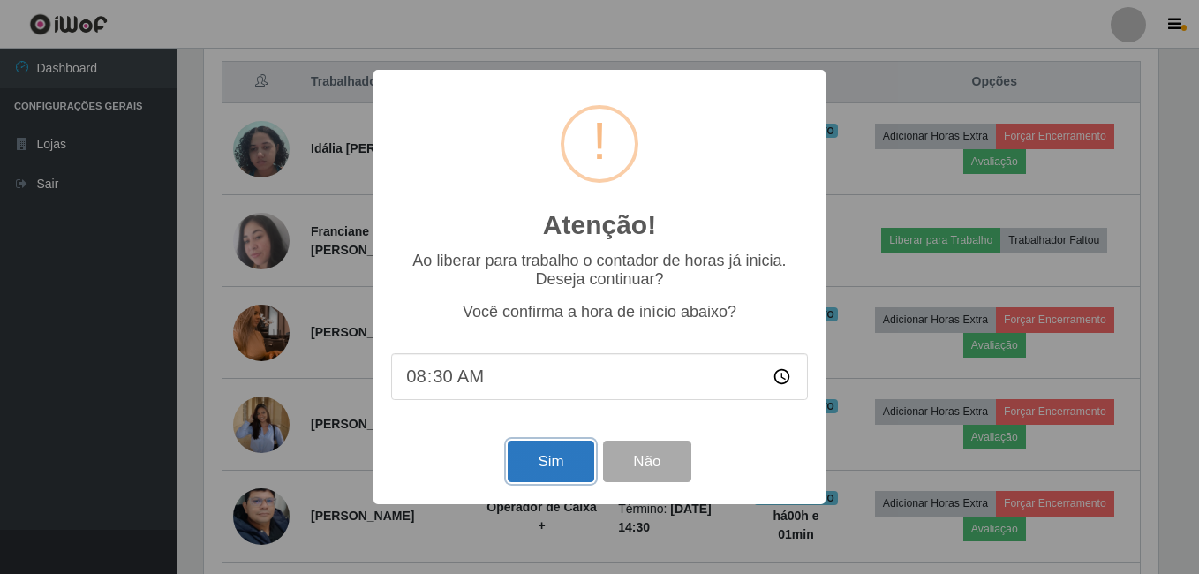
click at [555, 457] on button "Sim" at bounding box center [551, 462] width 86 height 42
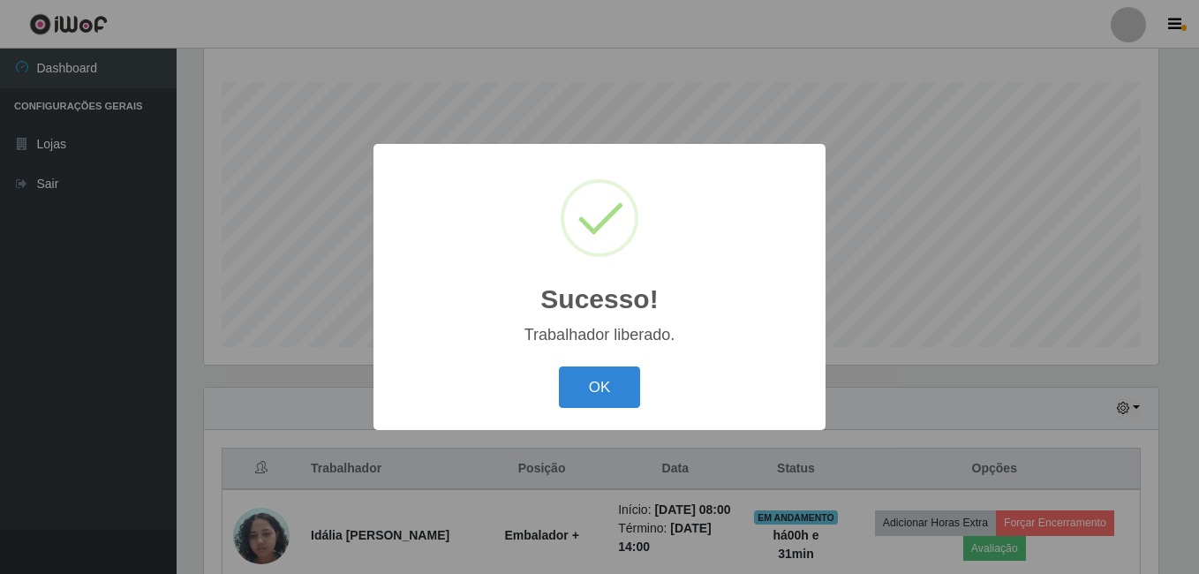
click at [559, 367] on button "OK" at bounding box center [600, 388] width 82 height 42
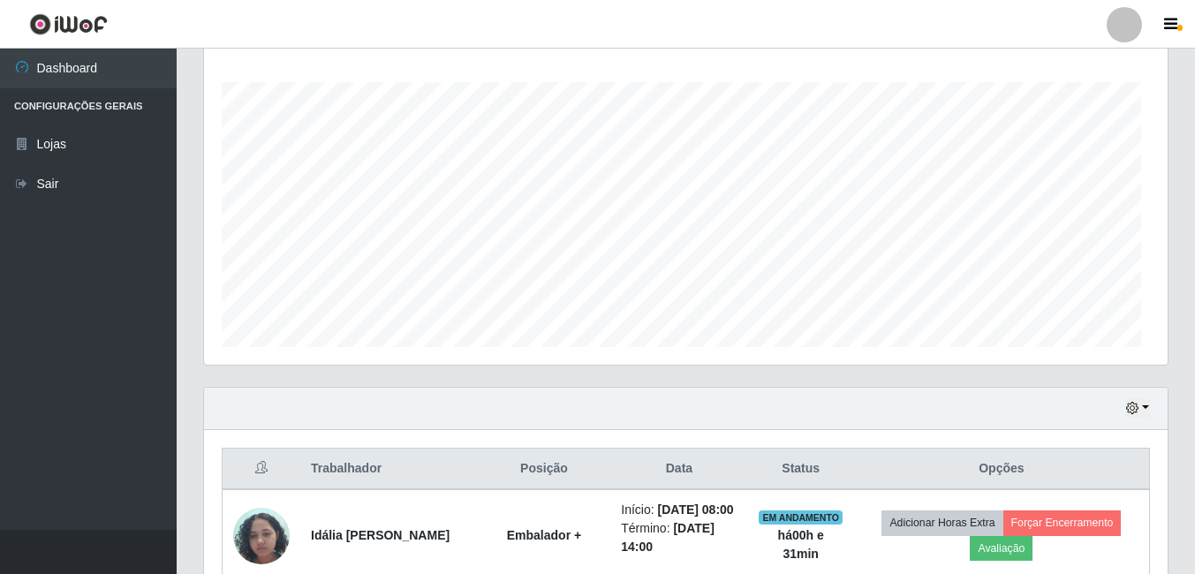
scroll to position [367, 964]
